Goal: Check status: Check status

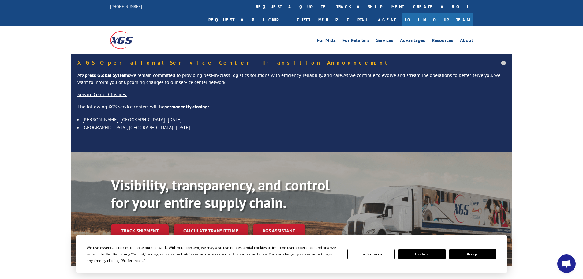
click at [489, 255] on button "Accept" at bounding box center [472, 254] width 47 height 10
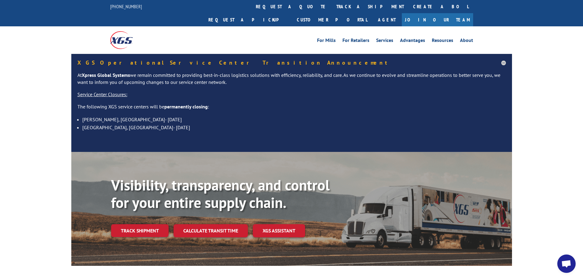
click at [118, 224] on link "Track shipment" at bounding box center [140, 230] width 58 height 13
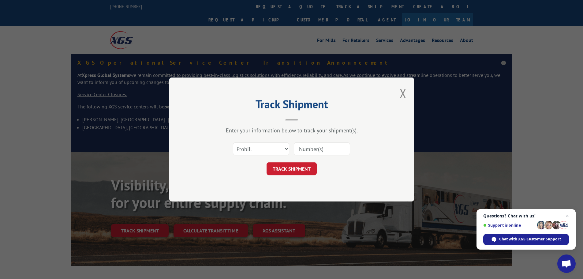
paste input "5148085"
type input "5148085"
click at [299, 165] on button "TRACK SHIPMENT" at bounding box center [291, 168] width 50 height 13
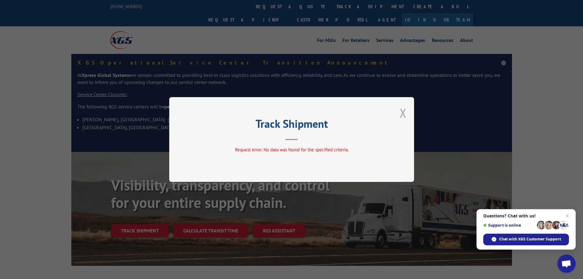
click at [404, 110] on button "Close modal" at bounding box center [403, 113] width 7 height 16
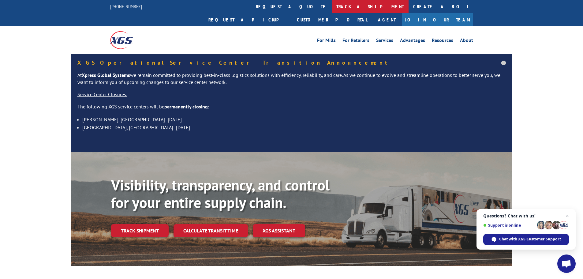
click at [332, 2] on link "track a shipment" at bounding box center [370, 6] width 77 height 13
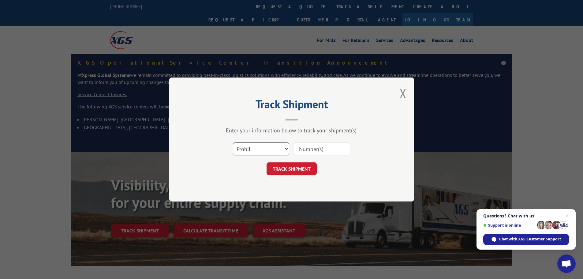
click at [252, 147] on select "Select category... Probill BOL PO" at bounding box center [261, 148] width 56 height 13
select select "bol"
click at [233, 142] on select "Select category... Probill BOL PO" at bounding box center [261, 148] width 56 height 13
paste input "5148085"
type input "5148085"
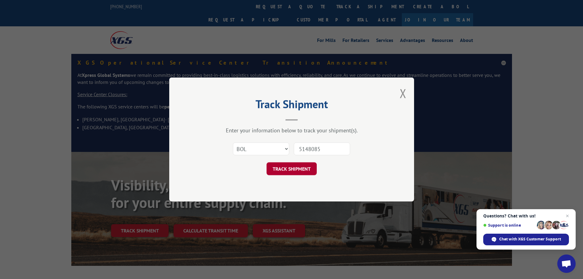
click at [284, 162] on button "TRACK SHIPMENT" at bounding box center [291, 168] width 50 height 13
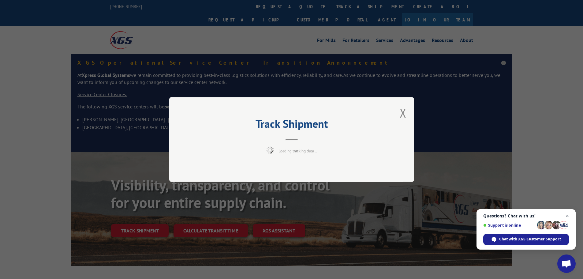
click at [567, 214] on span "Open chat" at bounding box center [568, 216] width 8 height 8
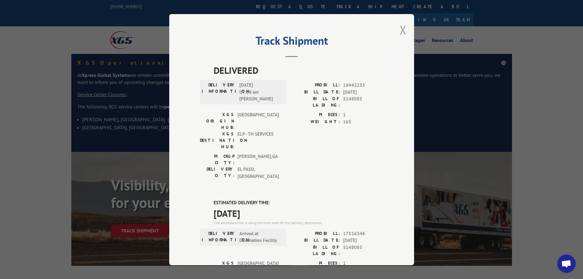
click at [400, 28] on button "Close modal" at bounding box center [403, 30] width 7 height 16
